Goal: Information Seeking & Learning: Learn about a topic

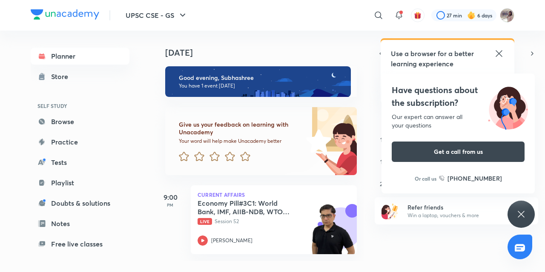
click at [517, 213] on icon at bounding box center [521, 214] width 10 height 10
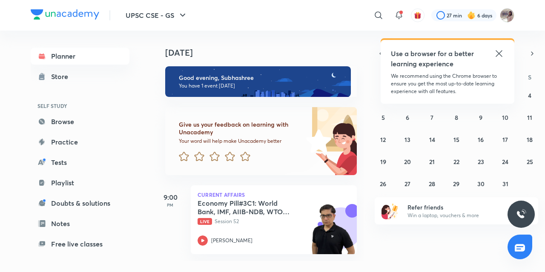
click at [497, 55] on icon at bounding box center [498, 53] width 6 height 6
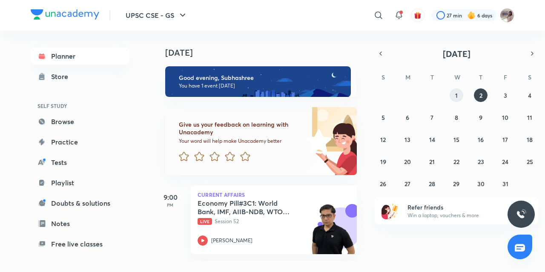
click at [458, 94] on button "1" at bounding box center [456, 96] width 14 height 14
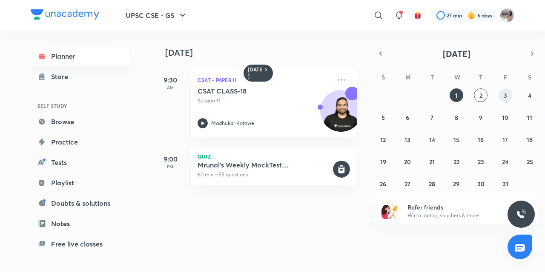
click at [505, 91] on button "3" at bounding box center [505, 96] width 14 height 14
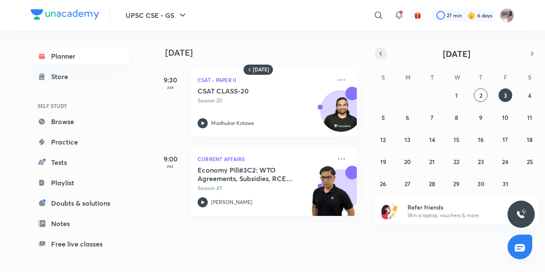
click at [381, 55] on icon "button" at bounding box center [381, 53] width 2 height 3
click at [431, 183] on abbr "30" at bounding box center [431, 184] width 7 height 8
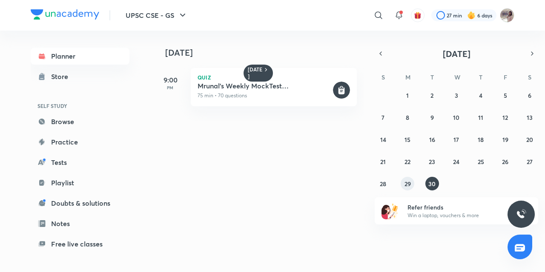
click at [403, 183] on button "29" at bounding box center [407, 184] width 14 height 14
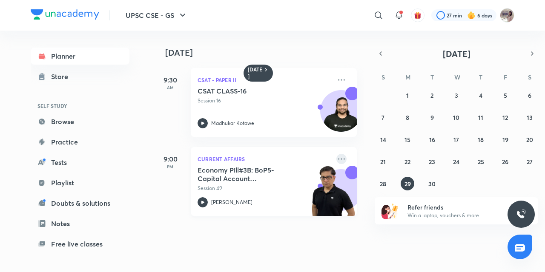
click at [336, 157] on icon at bounding box center [341, 159] width 10 height 10
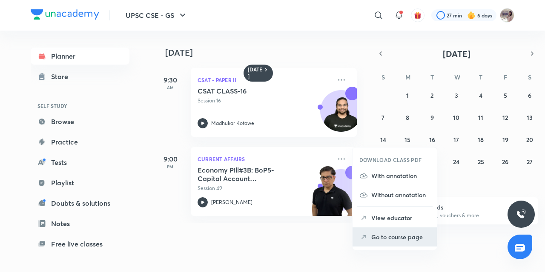
click at [381, 236] on p "Go to course page" at bounding box center [400, 237] width 59 height 9
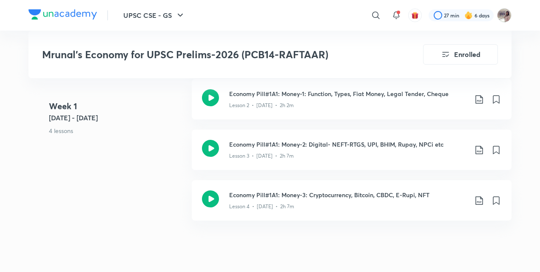
scroll to position [521, 0]
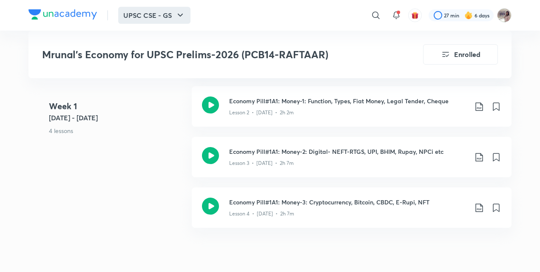
click at [181, 13] on icon "button" at bounding box center [180, 15] width 10 height 10
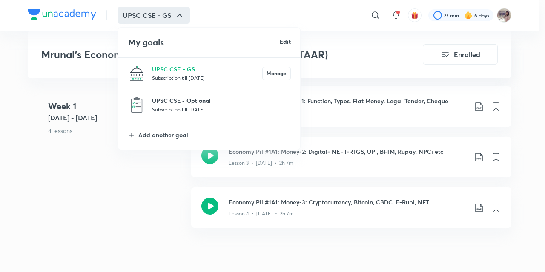
click at [176, 105] on p "UPSC CSE - Optional" at bounding box center [221, 100] width 139 height 9
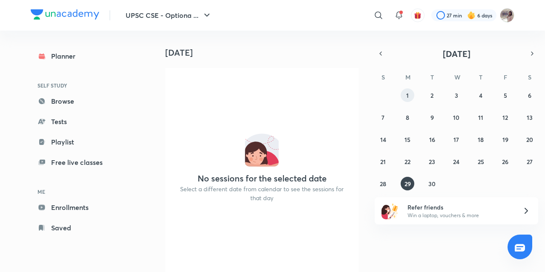
click at [406, 93] on button "1" at bounding box center [407, 96] width 14 height 14
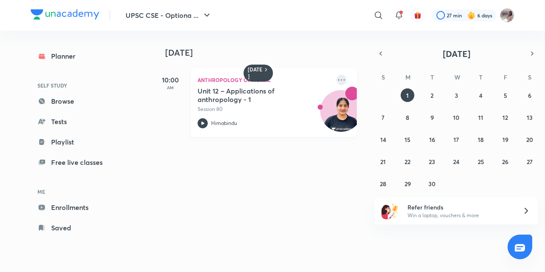
click at [336, 77] on icon at bounding box center [341, 80] width 10 height 10
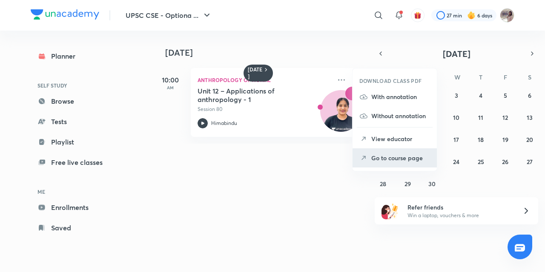
click at [394, 156] on p "Go to course page" at bounding box center [400, 158] width 59 height 9
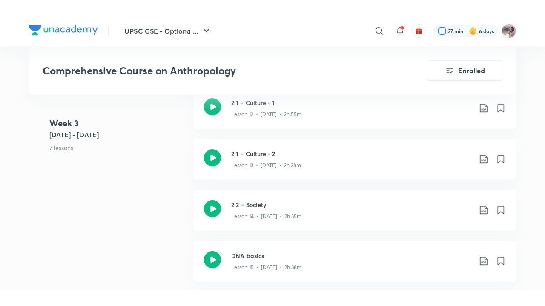
scroll to position [1125, 0]
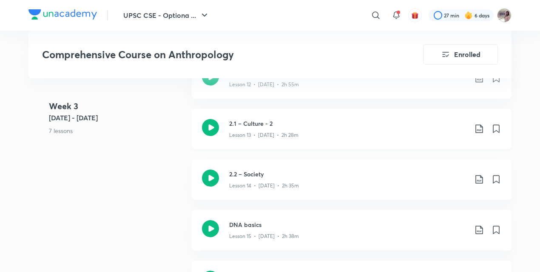
click at [238, 129] on div "Lesson 13 • [DATE] • 2h 28m" at bounding box center [348, 133] width 238 height 11
